Goal: Task Accomplishment & Management: Manage account settings

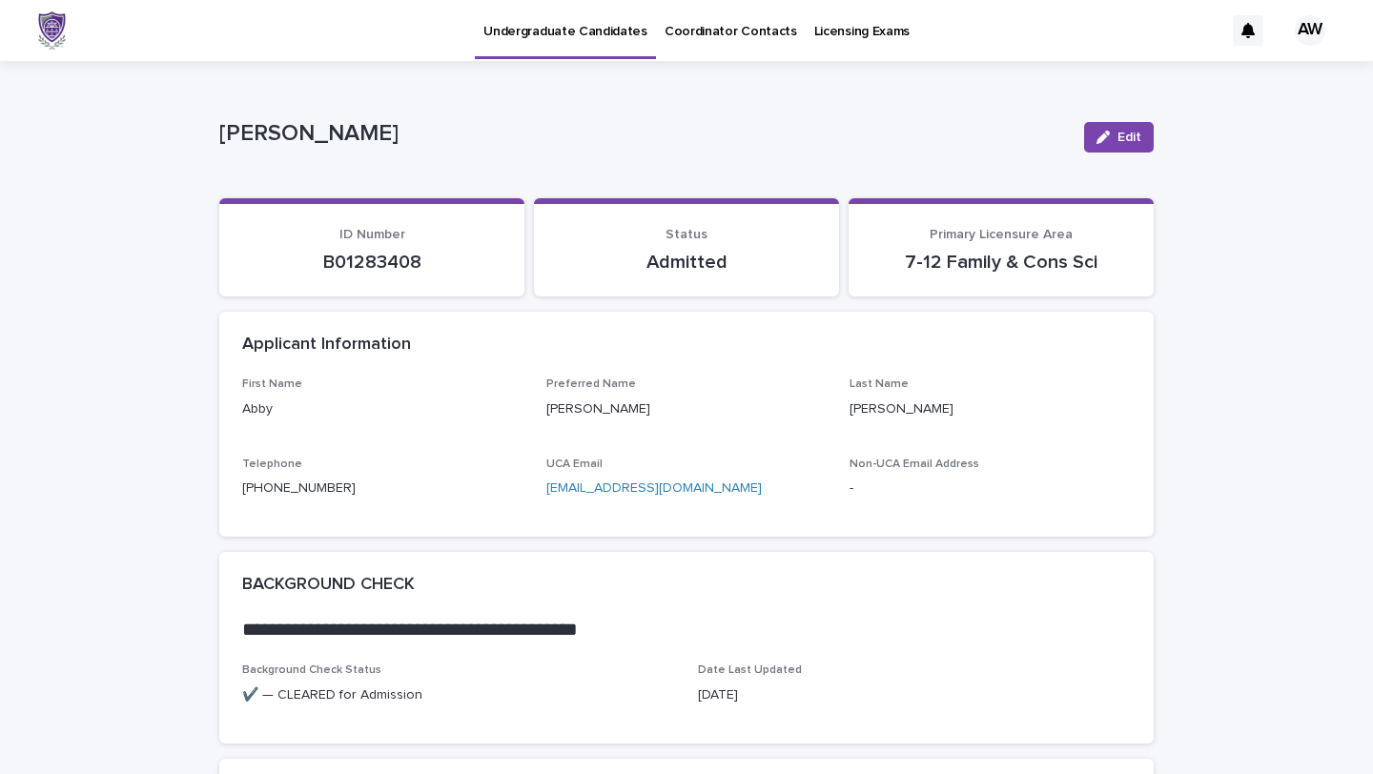
click at [724, 25] on p "Coordinator Contacts" at bounding box center [730, 20] width 133 height 40
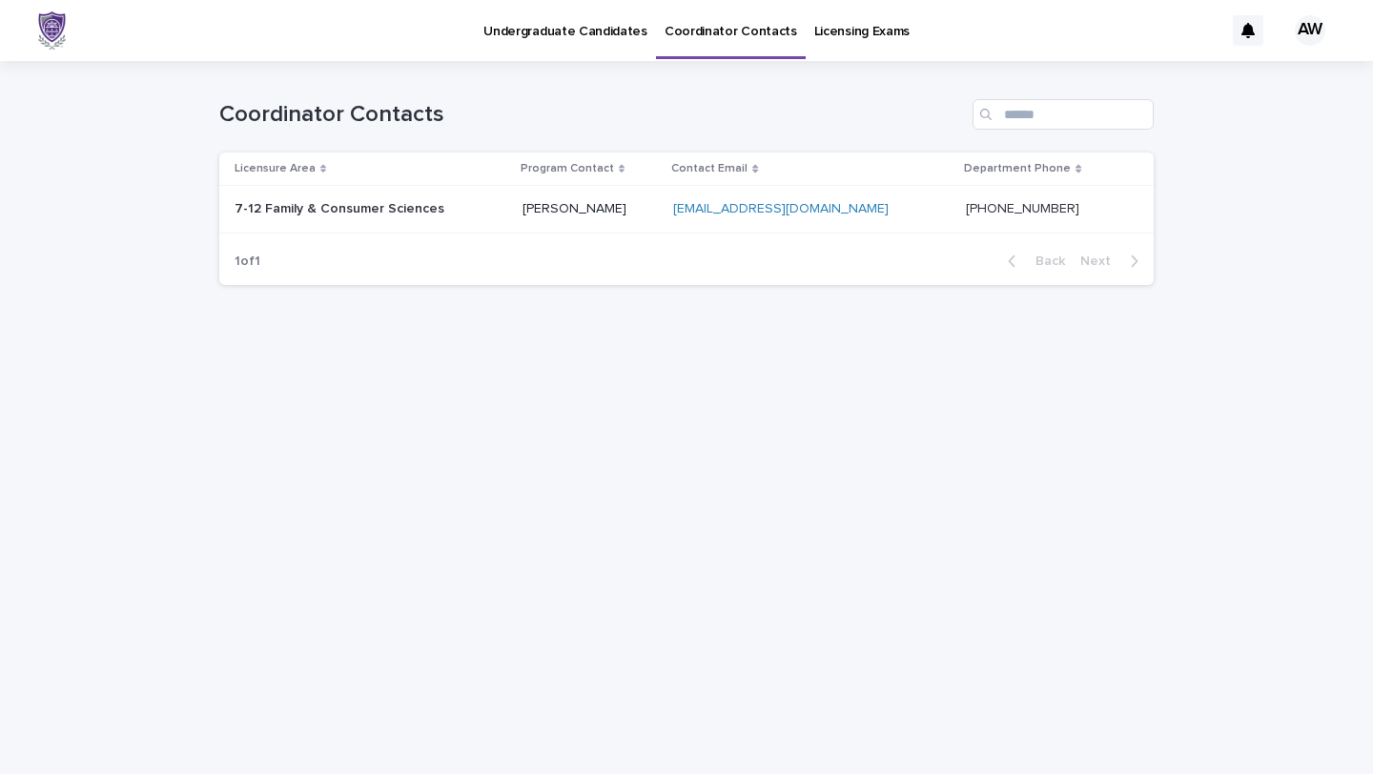
click at [828, 28] on p "Licensing Exams" at bounding box center [861, 20] width 95 height 40
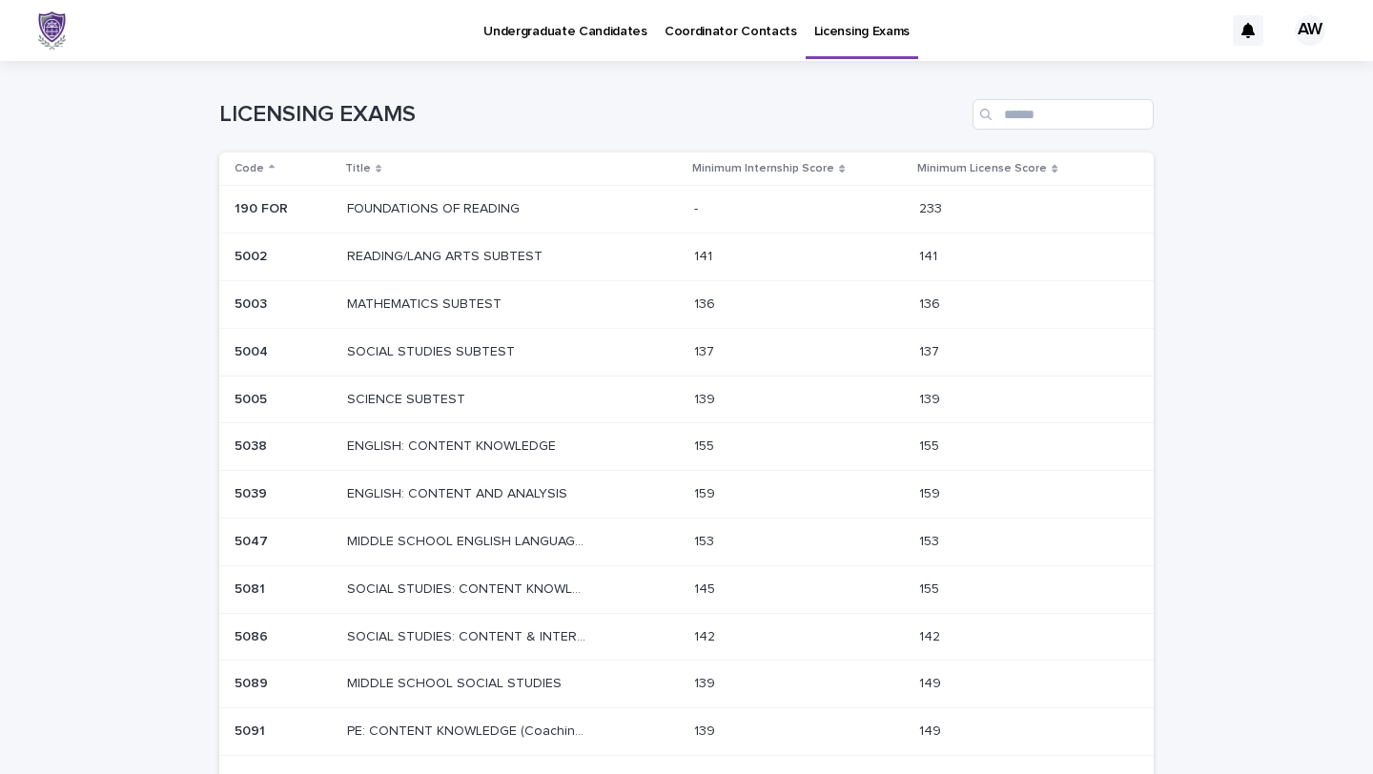
click at [577, 28] on p "Undergraduate Candidates" at bounding box center [565, 20] width 164 height 40
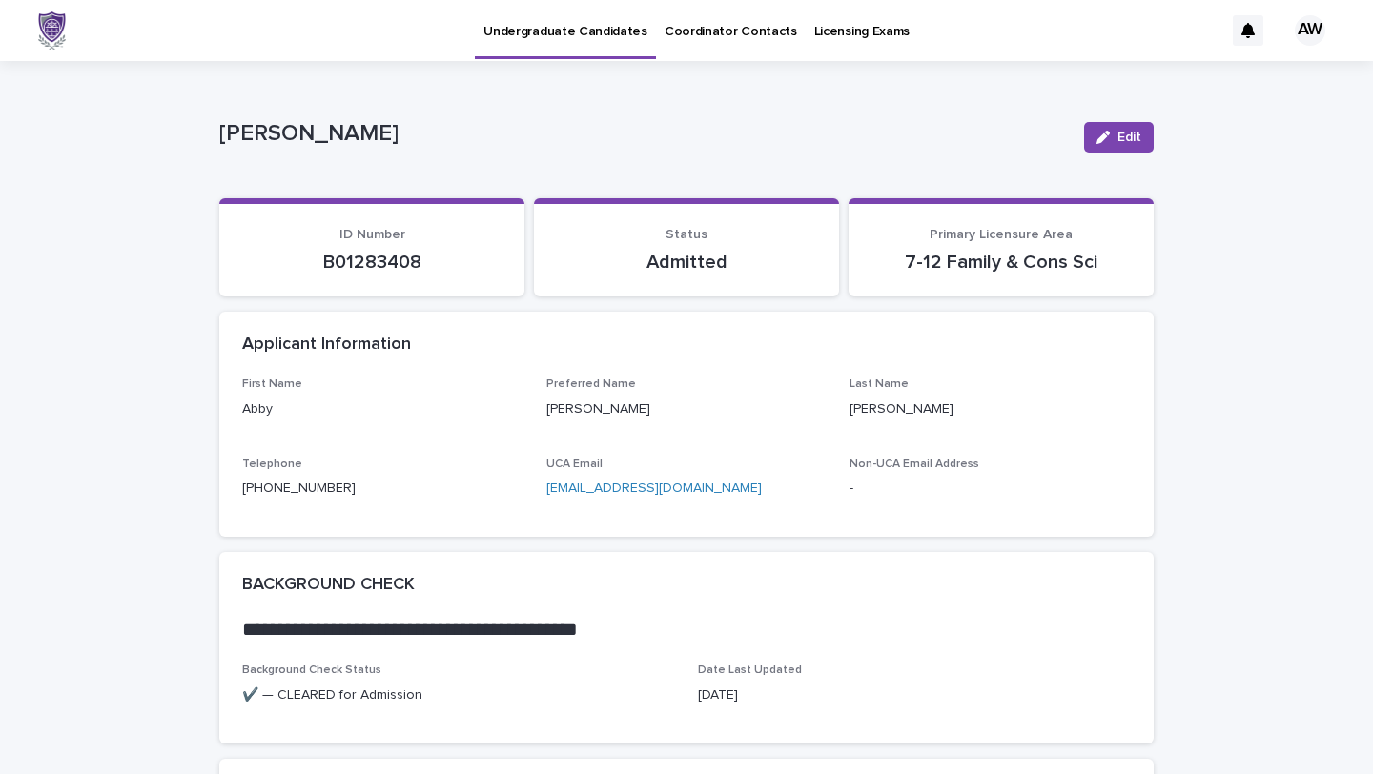
click at [980, 244] on div "Primary Licensure Area 7-12 Family & Cons Sci" at bounding box center [1000, 250] width 259 height 47
click at [724, 268] on p "Admitted" at bounding box center [686, 262] width 259 height 23
click at [1320, 22] on div "AW" at bounding box center [1310, 30] width 31 height 31
click at [1320, 22] on div at bounding box center [686, 30] width 1373 height 61
click at [1234, 26] on div at bounding box center [1248, 30] width 31 height 31
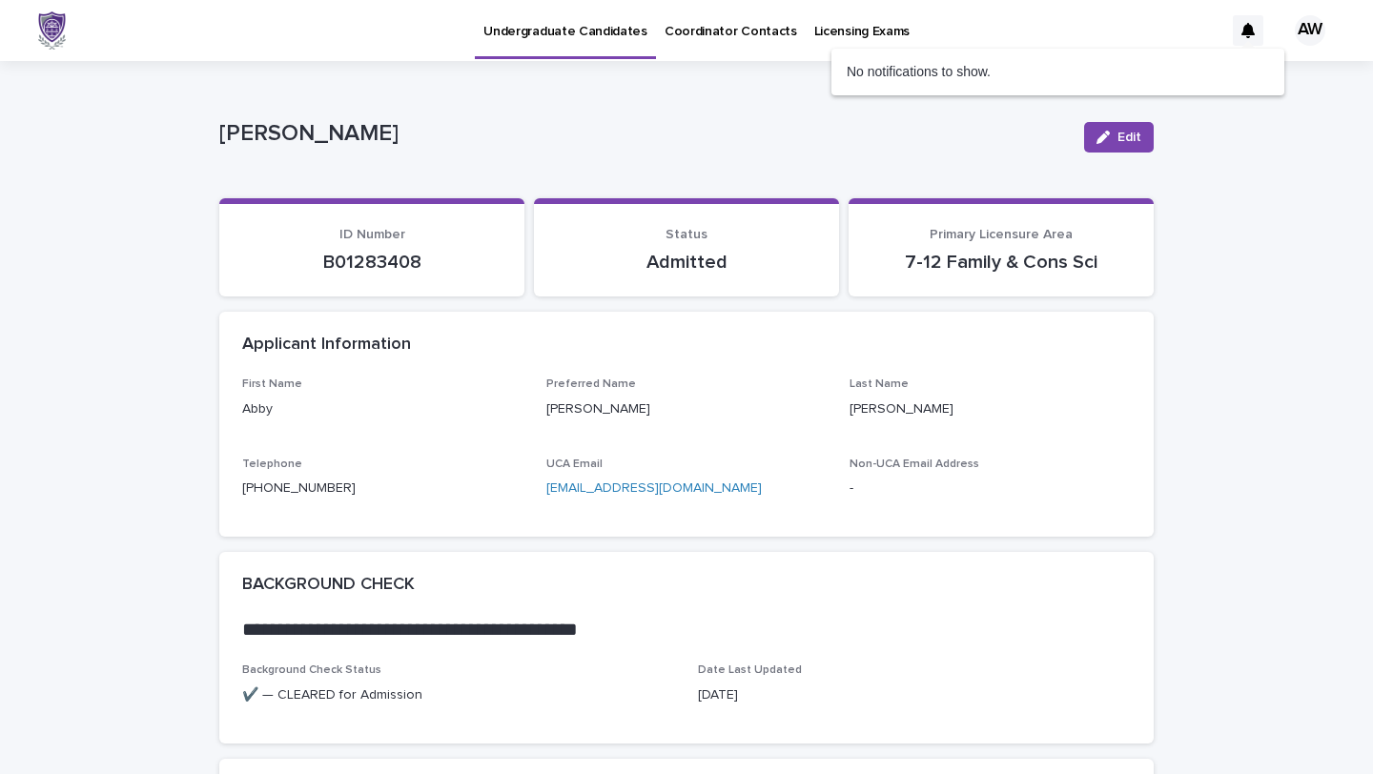
click at [53, 35] on img at bounding box center [52, 30] width 28 height 38
click at [1117, 139] on span "Edit" at bounding box center [1129, 137] width 24 height 13
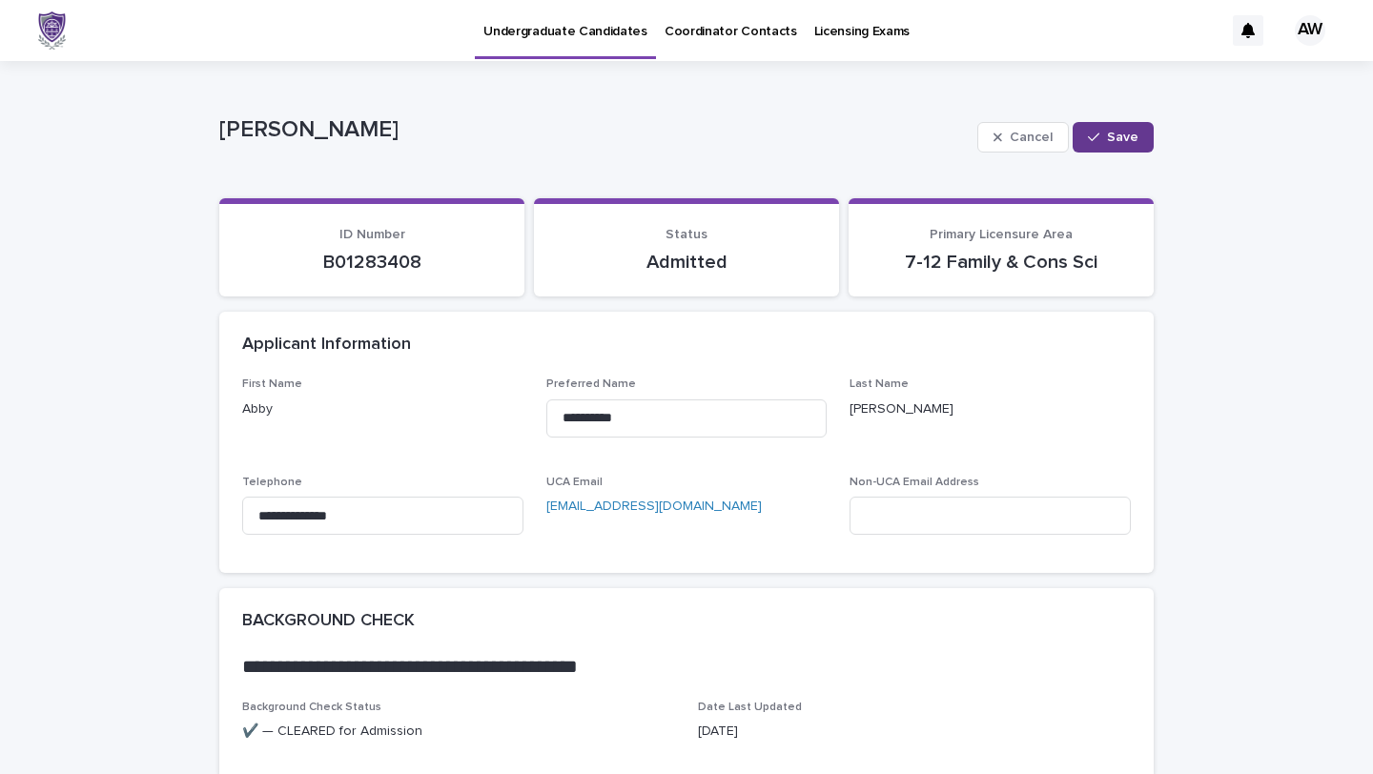
click at [1100, 124] on button "Save" at bounding box center [1113, 137] width 81 height 31
